Goal: Transaction & Acquisition: Purchase product/service

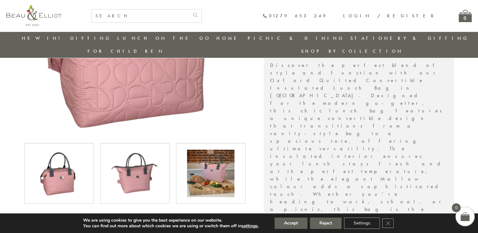
scroll to position [187, 0]
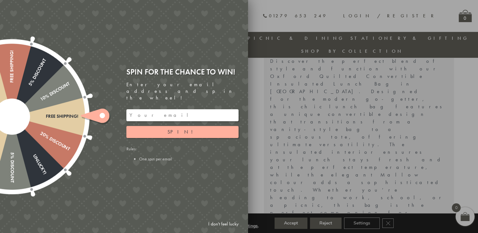
drag, startPoint x: 295, startPoint y: 15, endPoint x: 291, endPoint y: 181, distance: 166.7
click at [291, 181] on div at bounding box center [239, 116] width 478 height 233
click at [178, 109] on input "email" at bounding box center [182, 115] width 112 height 12
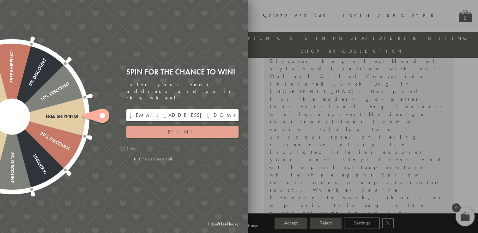
click at [148, 129] on button "Spin!" at bounding box center [182, 132] width 112 height 12
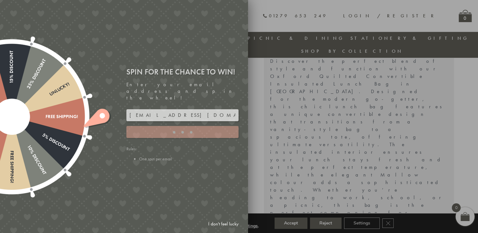
type input "GUGJPQNX"
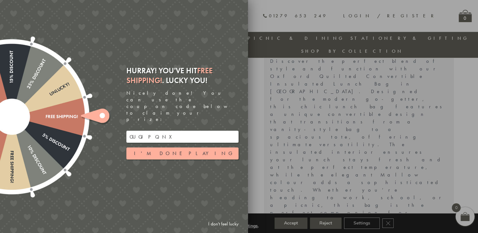
click at [140, 131] on input "GUGJPQNX" at bounding box center [182, 137] width 112 height 12
click at [170, 147] on button "I'm done playing" at bounding box center [182, 153] width 112 height 12
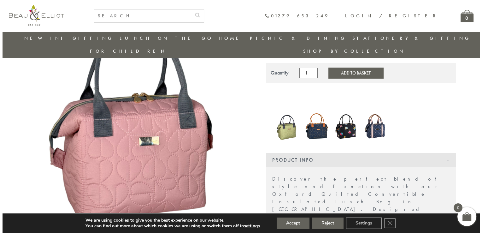
scroll to position [56, 0]
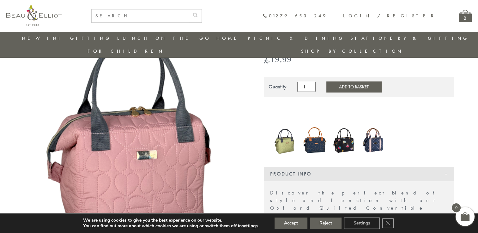
click at [332, 81] on button "Add to Basket" at bounding box center [353, 86] width 55 height 11
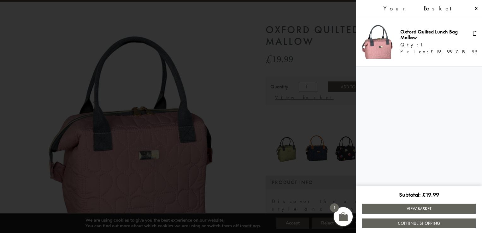
click at [405, 209] on link "View Basket" at bounding box center [419, 209] width 114 height 10
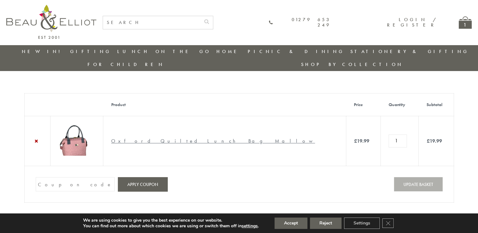
click at [77, 177] on input "Coupon:" at bounding box center [75, 184] width 79 height 14
paste input "GUGJPQNX"
type input "GUGJPQNX"
click at [123, 177] on button "Apply coupon" at bounding box center [143, 184] width 50 height 14
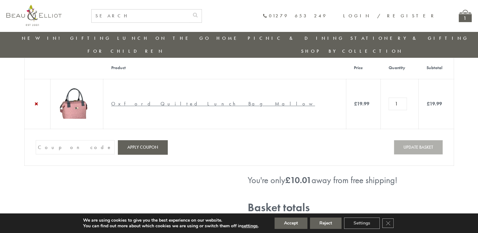
scroll to position [52, 0]
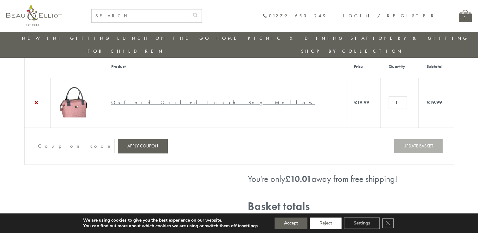
click at [328, 222] on button "Reject" at bounding box center [326, 223] width 32 height 11
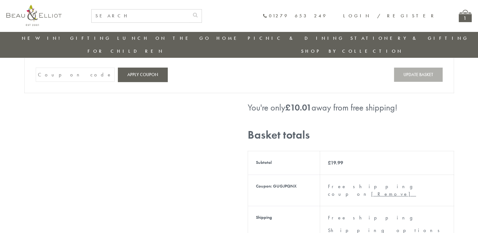
scroll to position [56, 0]
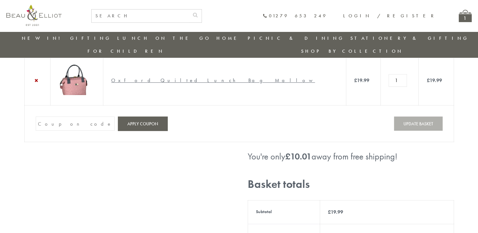
scroll to position [47, 0]
click at [85, 117] on input "Coupon:" at bounding box center [75, 124] width 79 height 14
paste input "GUGJPQNX"
type input "GUGJPQNX"
click at [144, 117] on button "Apply coupon" at bounding box center [143, 124] width 50 height 14
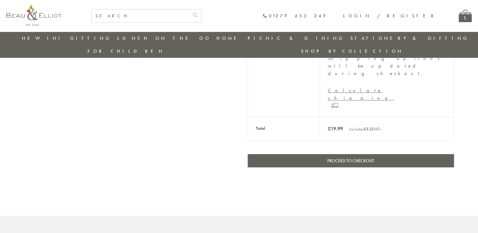
scroll to position [259, 0]
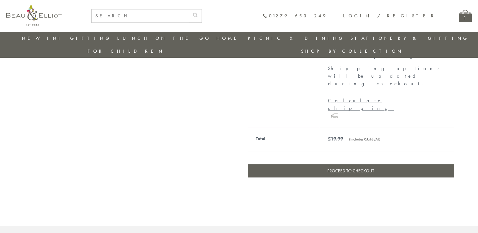
click at [293, 164] on link "Proceed to checkout" at bounding box center [350, 170] width 206 height 13
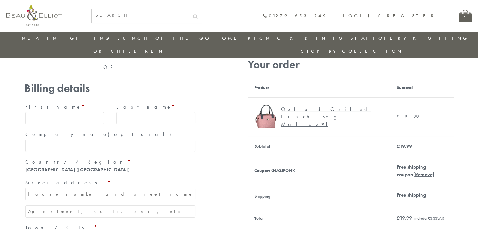
scroll to position [41, 0]
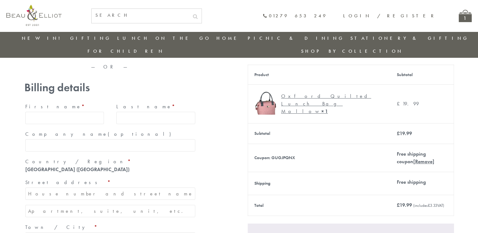
click at [73, 112] on input "First name *" at bounding box center [64, 118] width 79 height 12
type input "Daniel"
type input "Ovenden"
type input "Better Origin"
type input "21 Fitzgerald Place, Cambridge, CB4 1WA"
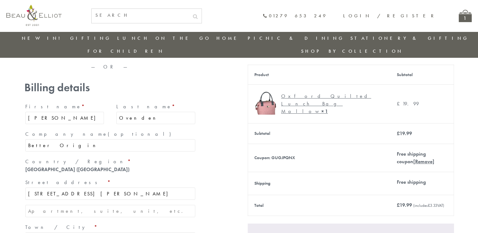
type input "London/UK"
type input "TQ2 5LN"
type input "+447719780990"
type input "dan_ovenden@hotmail.co.uk"
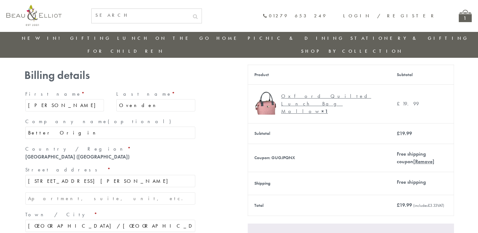
drag, startPoint x: 55, startPoint y: 129, endPoint x: 51, endPoint y: 113, distance: 16.0
click at [51, 113] on div "First name * Daniel Last name * Ovenden Company name (optional) Better Origin C…" at bounding box center [110, 215] width 172 height 255
click at [51, 127] on input "Better Origin" at bounding box center [110, 133] width 170 height 12
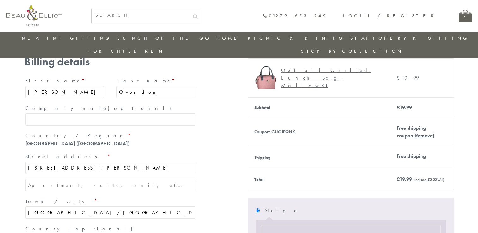
scroll to position [69, 0]
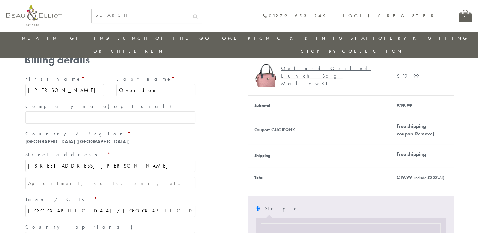
click at [43, 160] on input "21 Fitzgerald Place, Cambridge, CB4 1WA" at bounding box center [110, 166] width 170 height 12
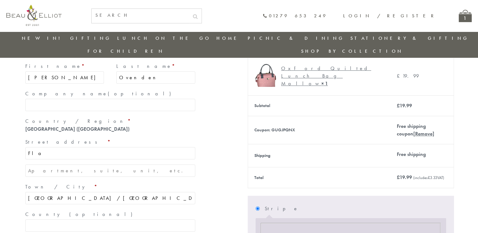
type input "Flat 302, Cottesbrook Heights, 30 Brumwell Avenue, London"
type input "n/a"
type input "London"
type input "21 Fitzgerald Place, Cambridge, CB4 1WA"
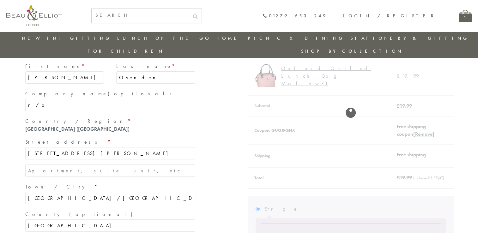
click at [3, 160] on section "Have a coupon? Click here to enter your code Coupon: Apply coupon — OR — Billin…" at bounding box center [239, 230] width 478 height 439
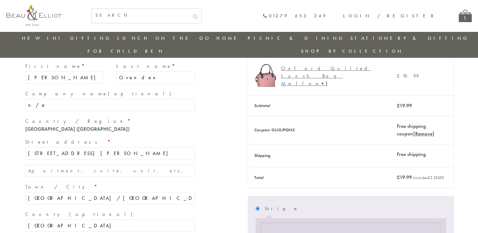
click at [85, 147] on input "21 Fitzgerald Place, Cambridge, CB4 1WA" at bounding box center [110, 153] width 170 height 12
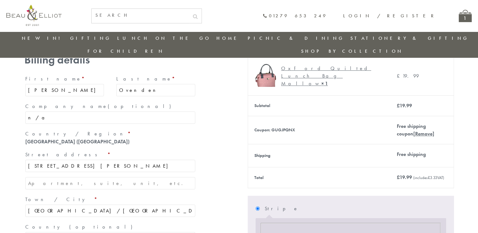
click at [59, 110] on p "Company name (optional) n/a" at bounding box center [110, 112] width 172 height 24
click at [45, 111] on input "n/a" at bounding box center [110, 117] width 170 height 12
type input "n"
click at [42, 160] on input "21 Fitzgerald Place, Cambridge, CB4 1WA" at bounding box center [110, 166] width 170 height 12
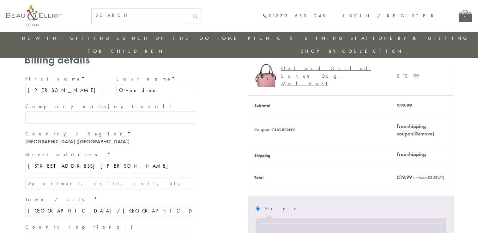
click at [42, 160] on input "21 Fitzgerald Place, Cambridge, CB4 1WA" at bounding box center [110, 166] width 170 height 12
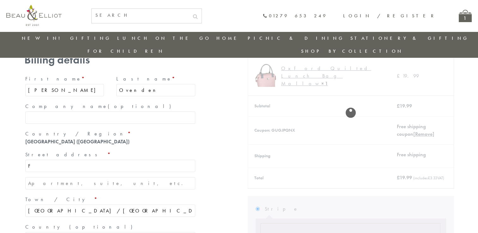
type input "Flat 302, Cottesbrook Heights, 30 Brumwell Avenue, London"
type input "n/a"
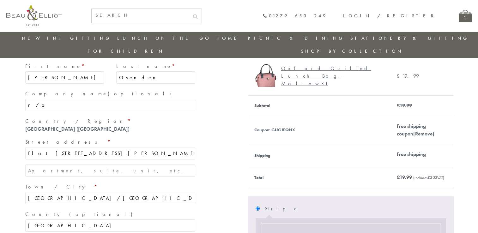
scroll to position [83, 0]
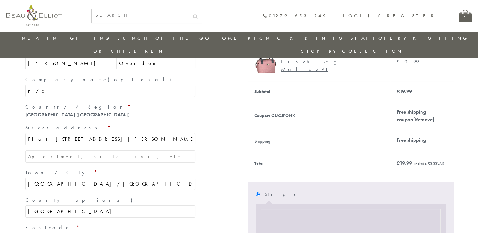
drag, startPoint x: 47, startPoint y: 171, endPoint x: 58, endPoint y: 170, distance: 10.5
click at [58, 178] on input "London/UK" at bounding box center [110, 184] width 170 height 12
type input "London"
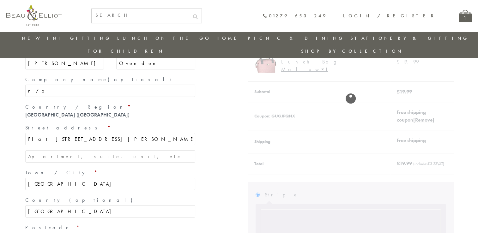
click at [33, 205] on input "London" at bounding box center [110, 211] width 170 height 12
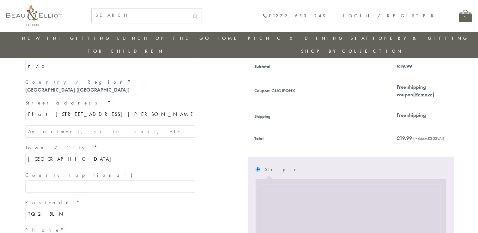
scroll to position [108, 0]
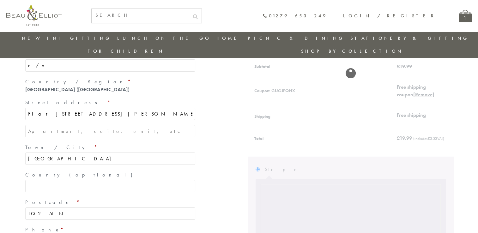
click at [37, 207] on input "TQ2 5LN" at bounding box center [110, 213] width 170 height 12
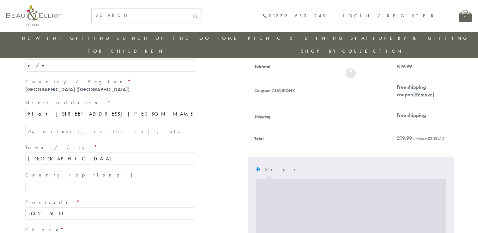
click at [37, 207] on input "TQ2 5LN" at bounding box center [110, 213] width 170 height 12
type input "SE18 6QE"
click at [6, 171] on section "Have a coupon? Click here to enter your code Coupon: Apply coupon — OR — Billin…" at bounding box center [239, 191] width 478 height 439
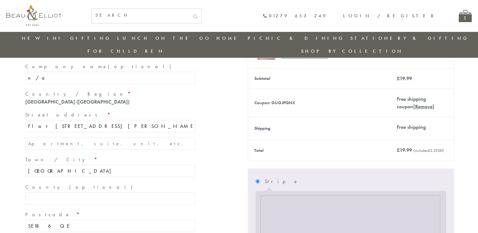
scroll to position [96, 0]
drag, startPoint x: 128, startPoint y: 115, endPoint x: 165, endPoint y: 116, distance: 36.6
click at [165, 120] on input "Flat 302, Cottesbrook Heights, 30 Brumwell Avenue, London" at bounding box center [110, 126] width 170 height 12
type input "Flat 302, Cottesbrook Heights, 30 Brumwell Avenue"
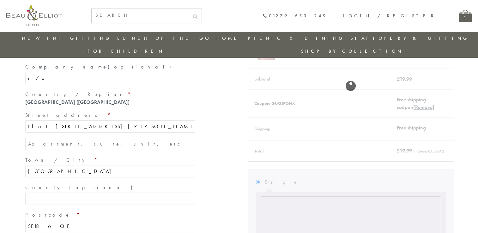
click at [206, 122] on div "— OR — Billing details First name * Daniel Last name * Ovenden Company name (op…" at bounding box center [238, 203] width 429 height 439
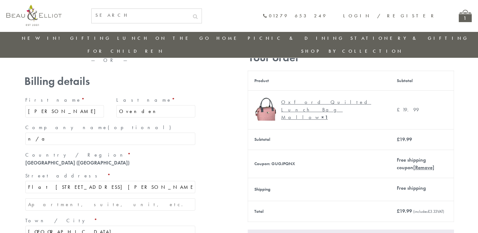
scroll to position [35, 0]
click at [37, 133] on input "n/a" at bounding box center [110, 139] width 170 height 12
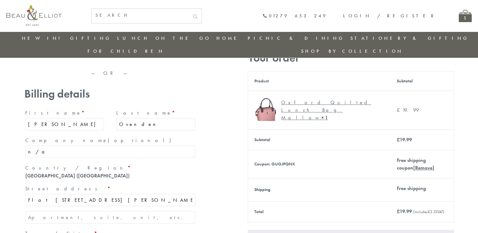
click at [37, 135] on label "Company name (optional)" at bounding box center [110, 140] width 170 height 10
click at [37, 146] on input "n/a" at bounding box center [110, 152] width 170 height 12
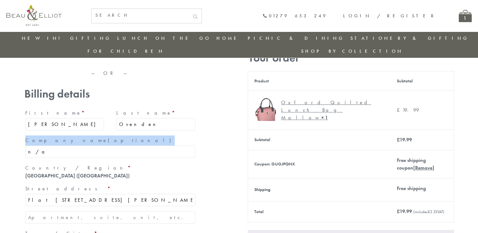
click at [37, 135] on label "Company name (optional)" at bounding box center [110, 140] width 170 height 10
click at [37, 146] on input "n/a" at bounding box center [110, 152] width 170 height 12
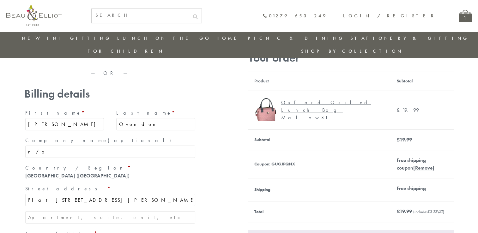
drag, startPoint x: 37, startPoint y: 122, endPoint x: 36, endPoint y: 140, distance: 17.7
click at [36, 146] on input "n/a" at bounding box center [110, 152] width 170 height 12
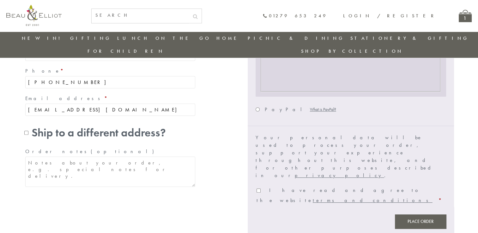
scroll to position [282, 0]
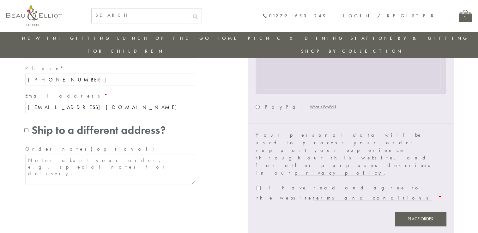
click at [26, 128] on input "Ship to a different address?" at bounding box center [26, 130] width 4 height 4
checkbox input "true"
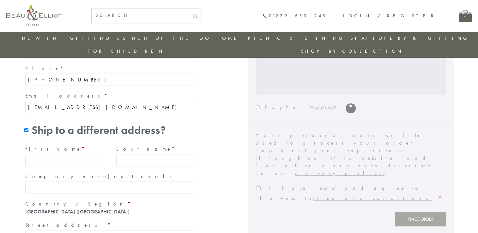
click at [48, 154] on input "First name *" at bounding box center [64, 160] width 79 height 12
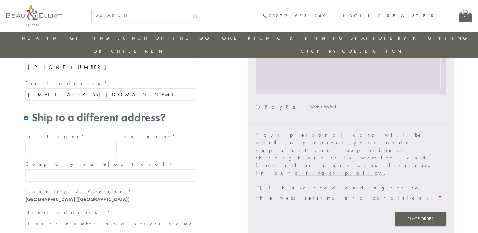
scroll to position [270, 0]
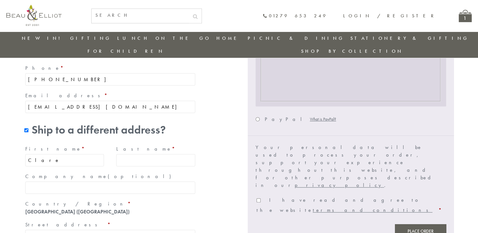
type input "Clare"
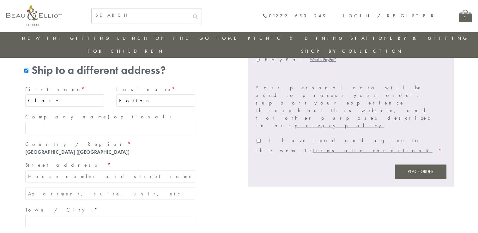
type input "Potton"
drag, startPoint x: 57, startPoint y: 167, endPoint x: 51, endPoint y: 160, distance: 9.7
click at [51, 160] on p "Street address *" at bounding box center [110, 171] width 172 height 24
click at [51, 170] on input "Street address *" at bounding box center [110, 176] width 170 height 12
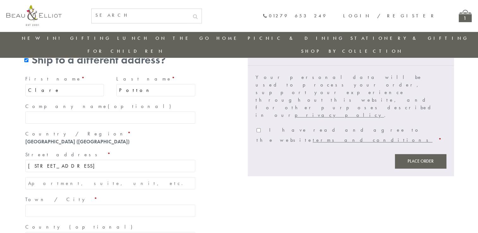
type input "15 Crownhill Park"
click at [41, 205] on input "Town / City *" at bounding box center [110, 211] width 170 height 12
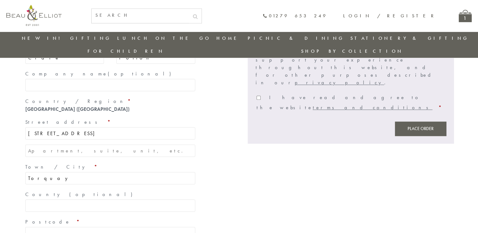
type input "Torquay"
click at [37, 200] on input "County (optional)" at bounding box center [110, 206] width 170 height 12
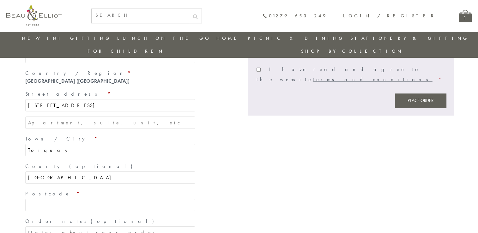
scroll to position [401, 0]
type input "Devon"
click at [30, 198] on input "Postcode *" at bounding box center [110, 204] width 170 height 12
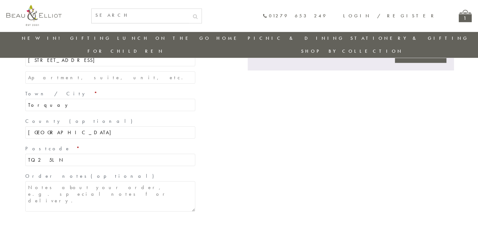
scroll to position [446, 0]
type input "TQ2 5LN"
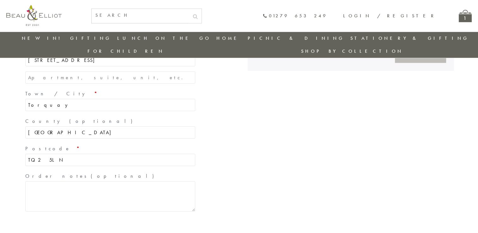
click at [40, 184] on textarea "Order notes (optional)" at bounding box center [110, 196] width 170 height 30
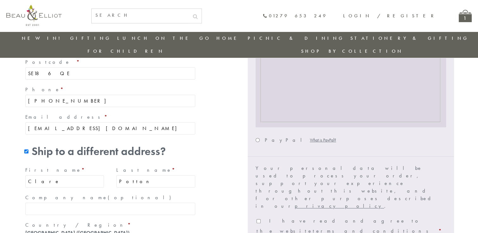
scroll to position [279, 0]
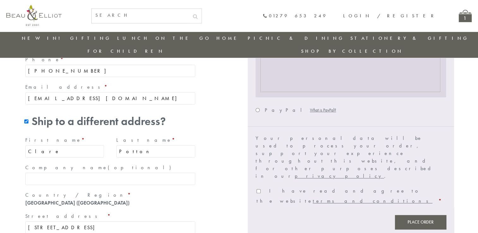
click at [261, 188] on label "I have read and agree to the website terms and conditions *" at bounding box center [348, 196] width 185 height 17
click at [260, 189] on input "I have read and agree to the website terms and conditions *" at bounding box center [258, 191] width 4 height 4
checkbox input "true"
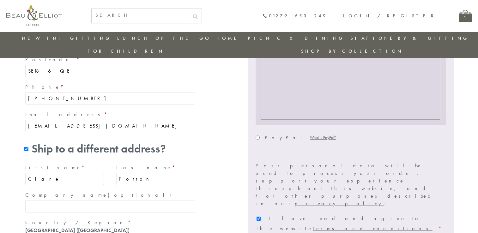
scroll to position [254, 0]
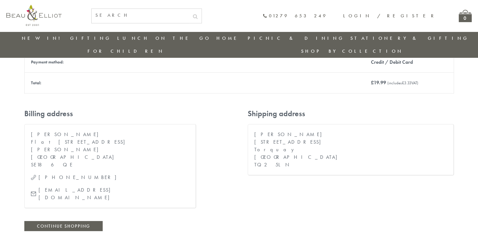
scroll to position [167, 0]
click at [136, 124] on address "[PERSON_NAME] Flat [STREET_ADDRESS][PERSON_NAME] [PHONE_NUMBER] [EMAIL_ADDRESS]…" at bounding box center [110, 166] width 172 height 84
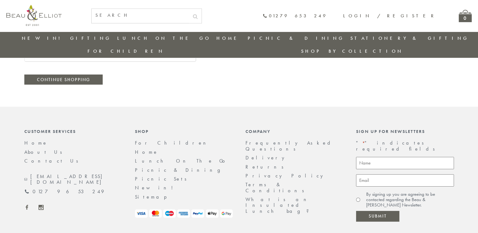
scroll to position [313, 0]
click at [252, 155] on link "Delivery" at bounding box center [266, 158] width 42 height 7
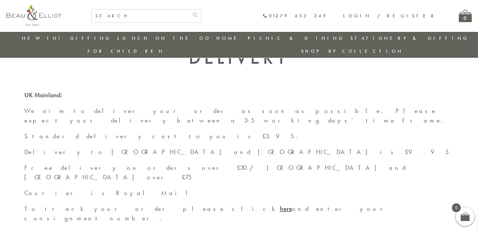
scroll to position [37, 0]
